Goal: Task Accomplishment & Management: Manage account settings

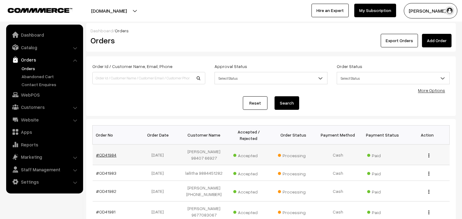
click at [106, 156] on link "#OD41984" at bounding box center [106, 154] width 20 height 5
drag, startPoint x: 106, startPoint y: 156, endPoint x: 145, endPoint y: 161, distance: 39.5
click at [106, 155] on link "#OD41984" at bounding box center [106, 154] width 20 height 5
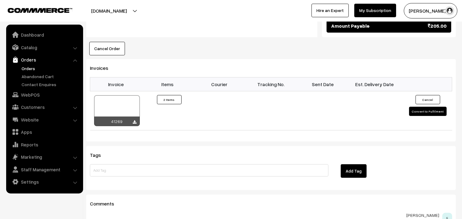
drag, startPoint x: 103, startPoint y: 33, endPoint x: 103, endPoint y: 42, distance: 9.9
click at [103, 43] on button "Cancel Order" at bounding box center [107, 49] width 36 height 14
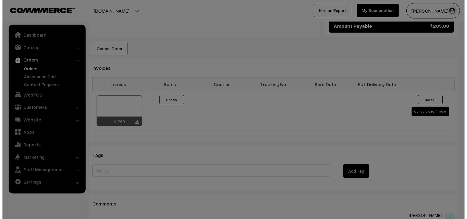
scroll to position [411, 0]
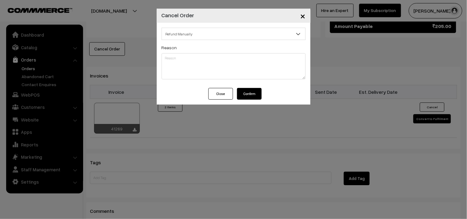
click at [253, 88] on div "Refund Manually Refund Manually Gift Card Name Gift Card Denomination Gift Card…" at bounding box center [234, 55] width 154 height 65
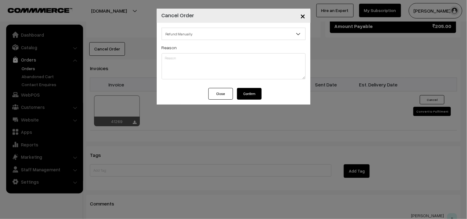
click at [250, 92] on button "Confirm" at bounding box center [249, 94] width 25 height 12
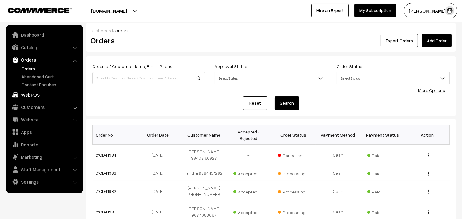
click at [35, 91] on link "WebPOS" at bounding box center [44, 94] width 73 height 11
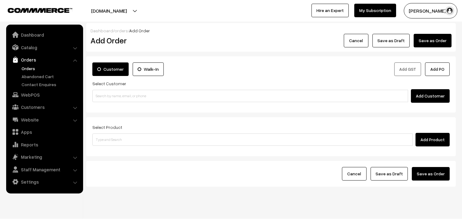
drag, startPoint x: 126, startPoint y: 102, endPoint x: 122, endPoint y: 94, distance: 9.9
click at [126, 102] on div "Add Customer" at bounding box center [270, 96] width 357 height 14
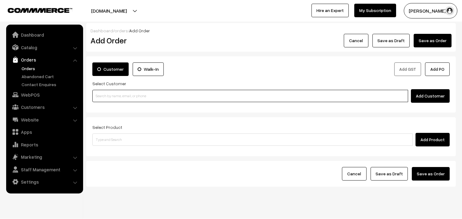
click at [118, 91] on input at bounding box center [250, 96] width 316 height 12
paste input "98407 66927"
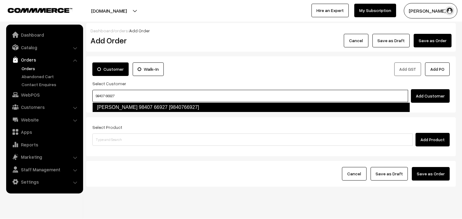
click at [105, 104] on link "T.R.VISWANATHAN 98407 66927 [9840766927]" at bounding box center [251, 107] width 318 height 10
type input "98407 66927"
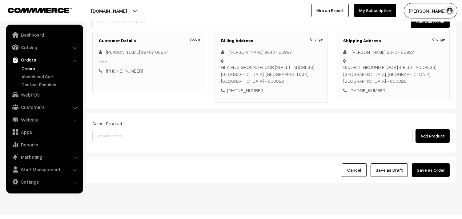
scroll to position [84, 0]
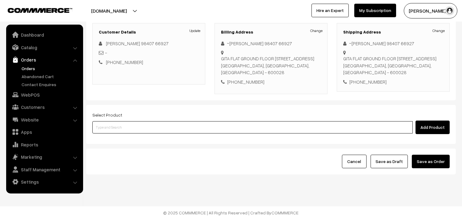
click at [174, 122] on input at bounding box center [252, 127] width 320 height 12
paste input "Bf - Rava uppuma"
type input "Bf - Rava uppuma"
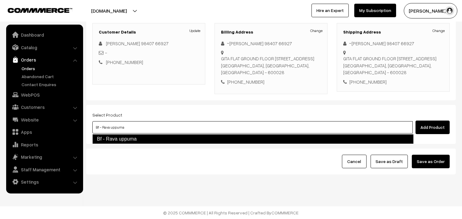
click at [130, 140] on link "Bf - Rava uppuma" at bounding box center [252, 139] width 321 height 10
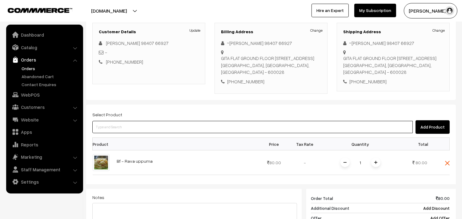
click at [133, 124] on input at bounding box center [252, 127] width 320 height 12
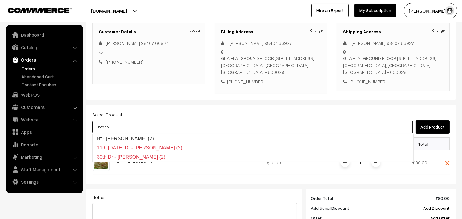
type input "Bf - Ghee Dosa (2)"
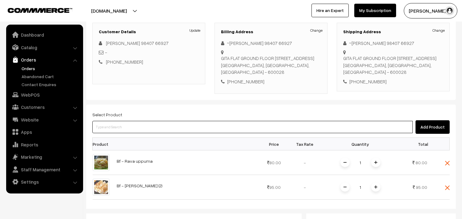
click at [122, 132] on input at bounding box center [252, 127] width 320 height 12
paste input "09th Without Rice..."
click at [118, 138] on ul "No Products found" at bounding box center [252, 138] width 321 height 8
click at [105, 124] on input "09th Without Rice..." at bounding box center [252, 127] width 320 height 12
type input "09th Without Rice..."
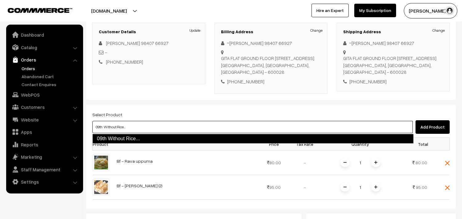
click at [114, 139] on link "09th Without Rice..." at bounding box center [252, 139] width 321 height 10
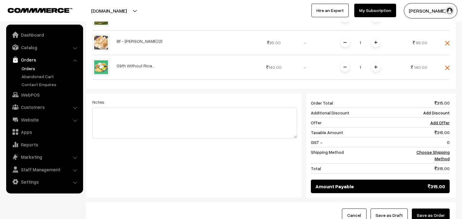
scroll to position [255, 0]
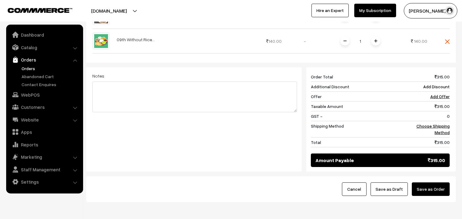
click at [452, 128] on div "315 Order Total 315.00 Additional Discount Add Discount Offer Add Offer Taxable…" at bounding box center [378, 119] width 153 height 104
click at [444, 128] on link "Choose Shipping Method" at bounding box center [432, 129] width 33 height 12
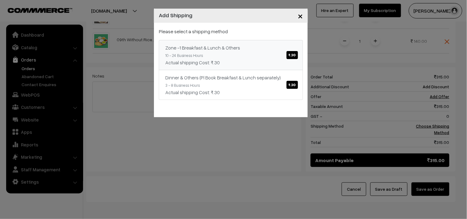
click at [261, 54] on link "Zone -1 Breakfast & Lunch & Others ₹.30 10 - 24 Business Hours Actual shipping …" at bounding box center [231, 55] width 144 height 30
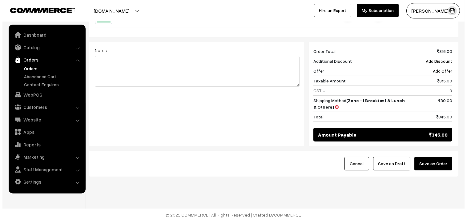
scroll to position [283, 0]
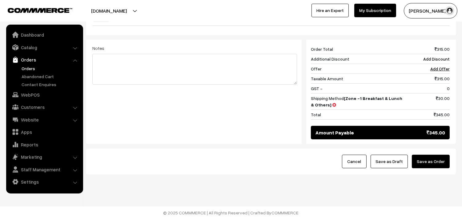
click at [432, 160] on button "Save as Order" at bounding box center [431, 162] width 38 height 14
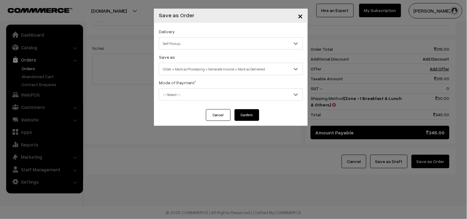
click at [185, 64] on span "Order + Mark as Processing + Generate Invoice + Mark as Delivered" at bounding box center [230, 69] width 143 height 11
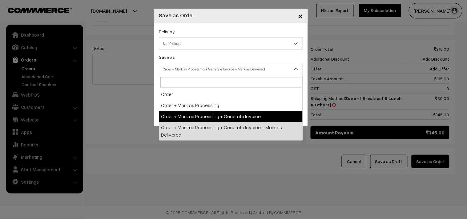
select select "3"
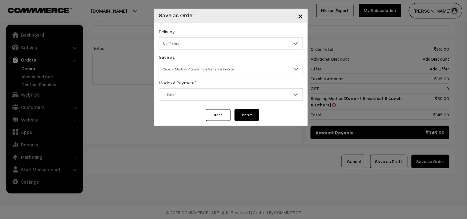
click at [170, 101] on div "Delivery Self Pickup Zone -1 Breakfast & Lunch & Others (₹30) (10 - 24 Business…" at bounding box center [231, 66] width 154 height 86
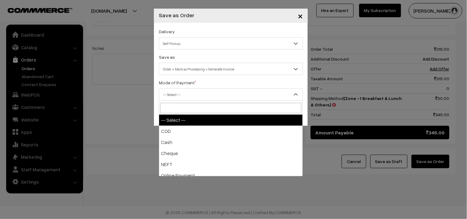
click at [168, 99] on span "-- Select --" at bounding box center [230, 94] width 143 height 11
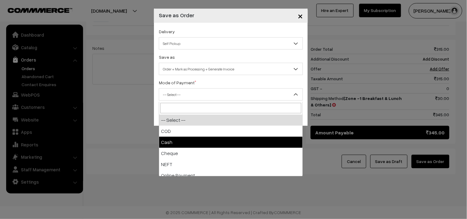
select select "2"
checkbox input "true"
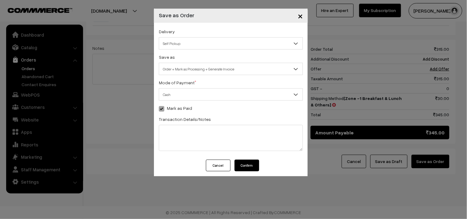
click at [248, 162] on button "Confirm" at bounding box center [247, 166] width 25 height 12
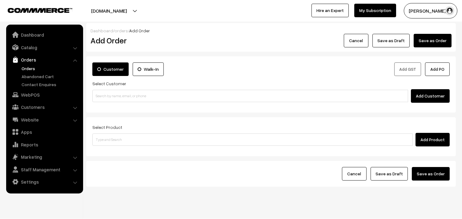
click at [31, 67] on link "Orders" at bounding box center [50, 68] width 61 height 6
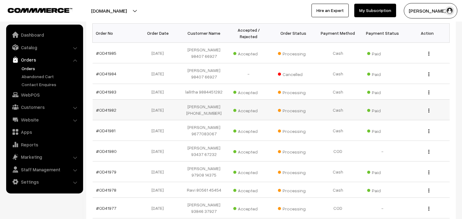
scroll to position [102, 0]
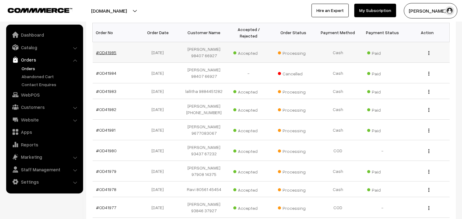
click at [108, 51] on link "#OD41985" at bounding box center [106, 52] width 20 height 5
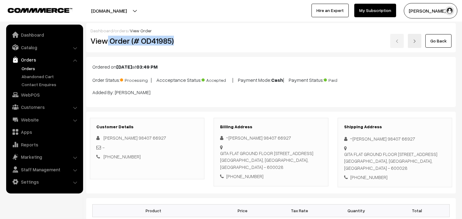
drag, startPoint x: 108, startPoint y: 43, endPoint x: 188, endPoint y: 42, distance: 80.0
click at [188, 43] on h2 "View Order (# OD41985)" at bounding box center [147, 41] width 114 height 10
copy h2 "Order (# OD41985)"
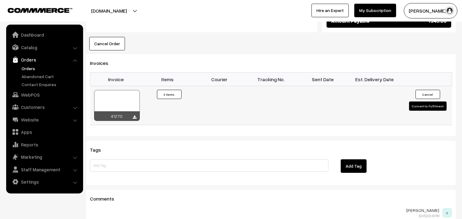
scroll to position [444, 0]
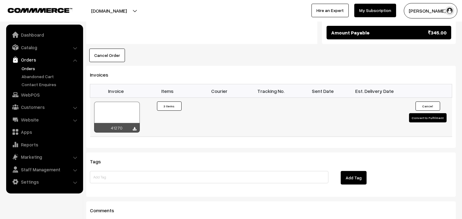
click at [118, 119] on div at bounding box center [117, 117] width 46 height 31
click at [27, 66] on link "Orders" at bounding box center [50, 68] width 61 height 6
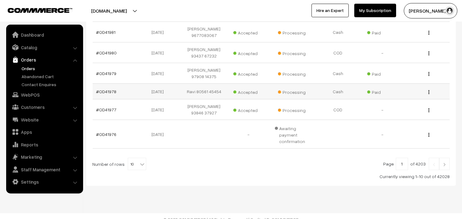
scroll to position [201, 0]
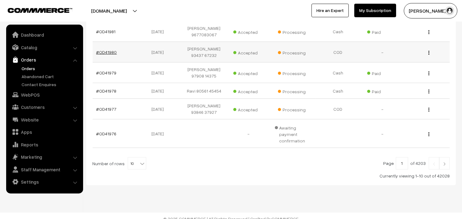
click at [107, 53] on link "#OD41980" at bounding box center [106, 52] width 21 height 5
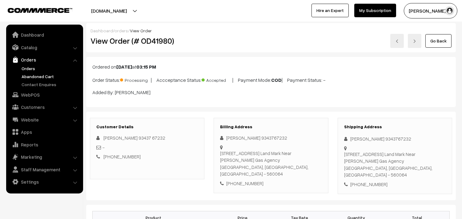
click at [26, 73] on link "Abandoned Cart" at bounding box center [50, 76] width 61 height 6
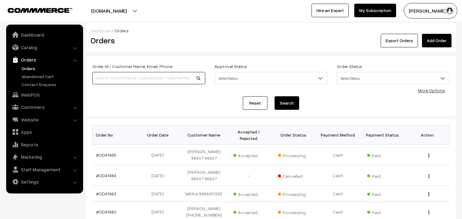
click at [143, 74] on input at bounding box center [148, 78] width 113 height 12
type input "Od41768"
click at [275, 96] on button "Search" at bounding box center [287, 103] width 25 height 14
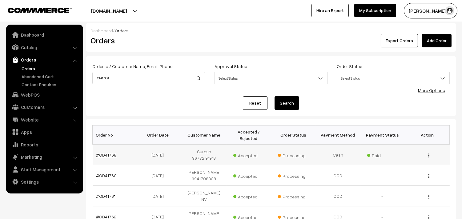
click at [109, 152] on link "#OD41768" at bounding box center [106, 154] width 20 height 5
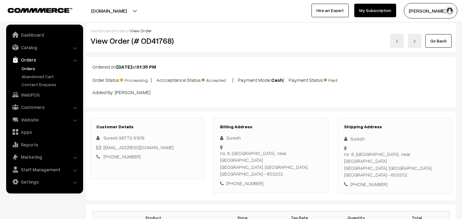
scroll to position [102, 0]
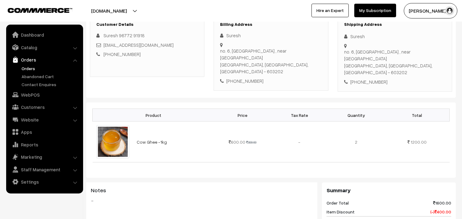
click at [240, 51] on div "no. [STREET_ADDRESS]" at bounding box center [271, 61] width 102 height 28
click at [232, 34] on div "Suresh" at bounding box center [271, 35] width 102 height 7
copy div "Suresh"
drag, startPoint x: 228, startPoint y: 52, endPoint x: 220, endPoint y: 52, distance: 7.7
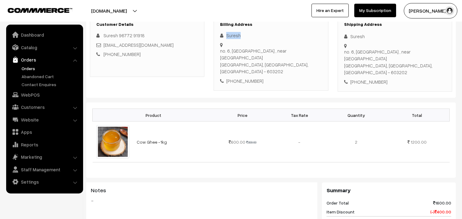
click at [227, 52] on div "no. [STREET_ADDRESS]" at bounding box center [271, 61] width 102 height 28
drag, startPoint x: 220, startPoint y: 51, endPoint x: 300, endPoint y: 62, distance: 80.4
click at [304, 62] on div "no. [STREET_ADDRESS]" at bounding box center [271, 61] width 102 height 28
copy div "no. [STREET_ADDRESS]"
click at [246, 78] on div "[PHONE_NUMBER]" at bounding box center [271, 81] width 102 height 7
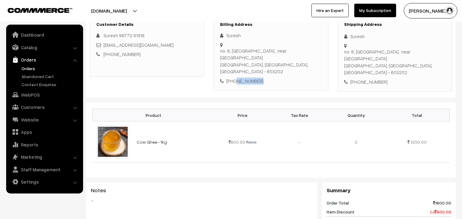
click at [246, 78] on div "[PHONE_NUMBER]" at bounding box center [271, 81] width 102 height 7
copy div "9677291918"
